Goal: Check status: Check status

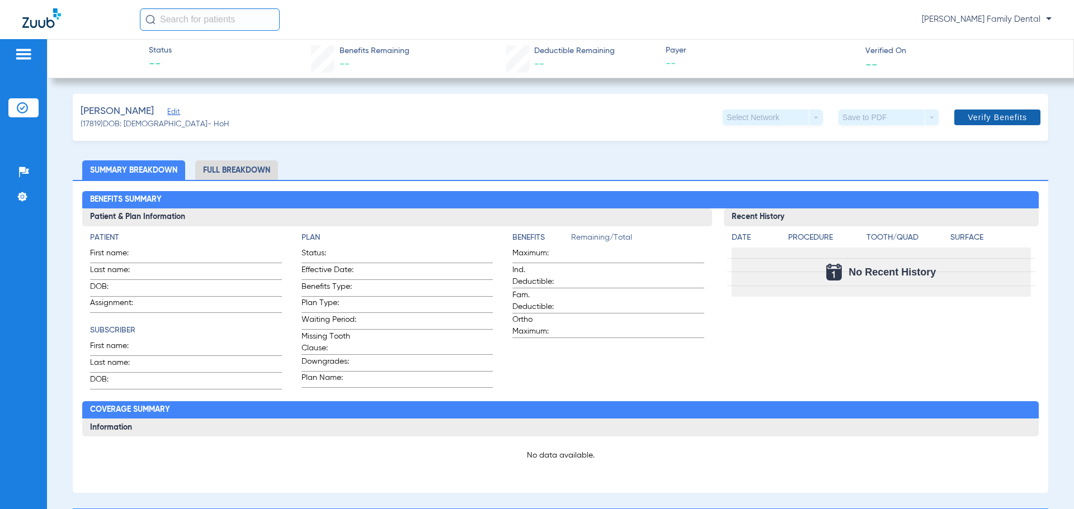
click at [983, 116] on span "Verify Benefits" at bounding box center [997, 117] width 59 height 9
click at [993, 120] on span "Verify Benefits" at bounding box center [997, 117] width 59 height 9
click at [982, 118] on span "Verify Benefits" at bounding box center [997, 117] width 59 height 9
click at [976, 116] on span "Verify Benefits" at bounding box center [997, 117] width 59 height 9
